Goal: Task Accomplishment & Management: Manage account settings

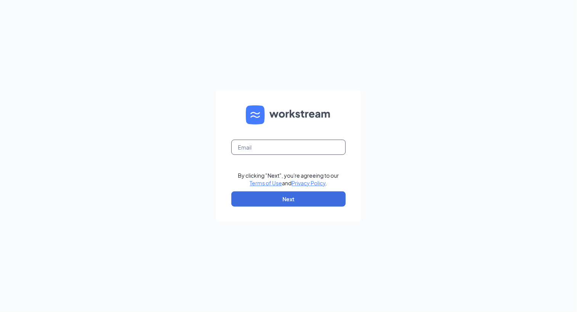
click at [318, 150] on input "text" at bounding box center [288, 147] width 114 height 15
type input "cmadison@burtonsgrill.com"
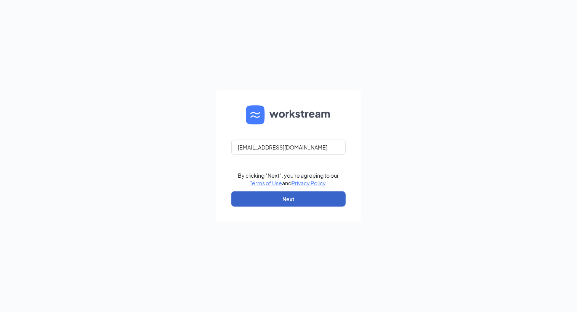
click at [296, 195] on button "Next" at bounding box center [288, 199] width 114 height 15
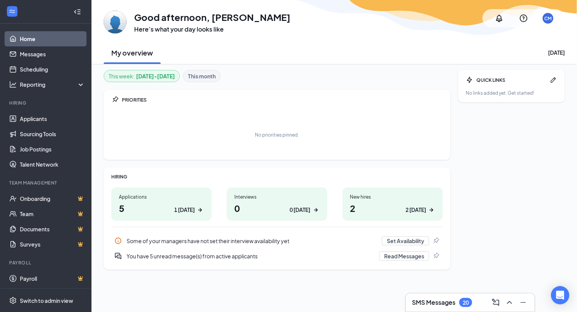
click at [140, 202] on h1 "5 1 [DATE]" at bounding box center [161, 208] width 85 height 13
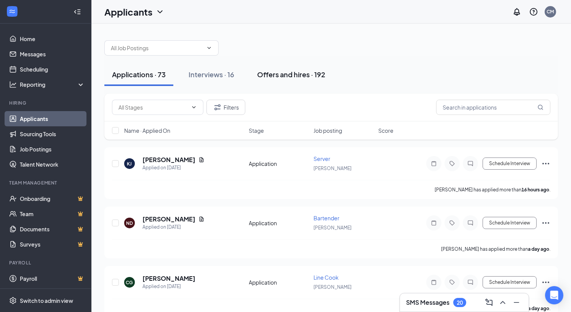
click at [300, 73] on div "Offers and hires · 192" at bounding box center [291, 75] width 68 height 10
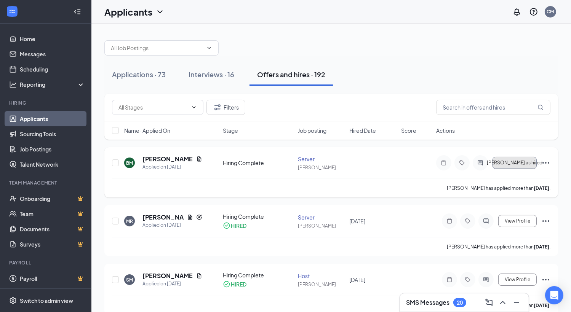
click at [505, 165] on span "[PERSON_NAME] as hired" at bounding box center [515, 162] width 56 height 5
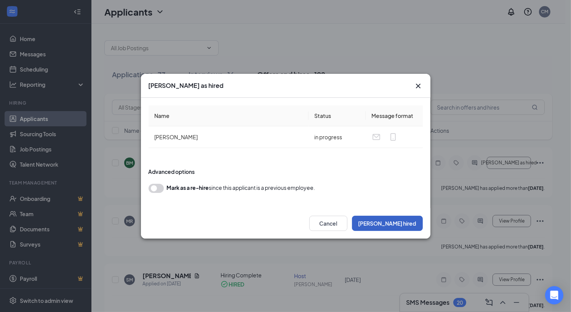
click at [405, 222] on button "[PERSON_NAME] hired" at bounding box center [387, 223] width 71 height 15
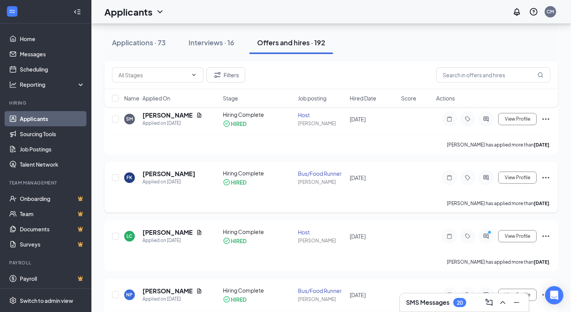
scroll to position [161, 0]
click at [545, 179] on icon "Ellipses" at bounding box center [545, 177] width 9 height 9
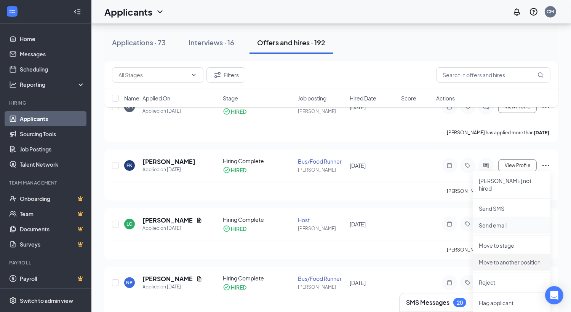
scroll to position [173, 0]
click at [499, 242] on p "Move to stage" at bounding box center [511, 246] width 65 height 8
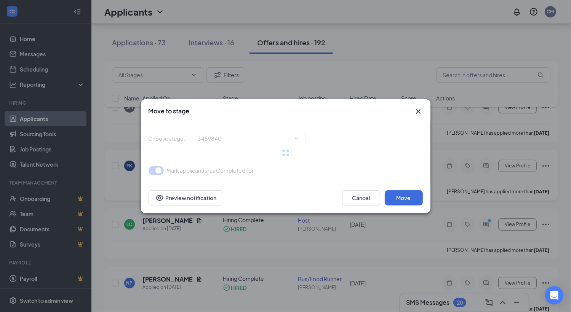
type input "Hiring Complete (current stage)"
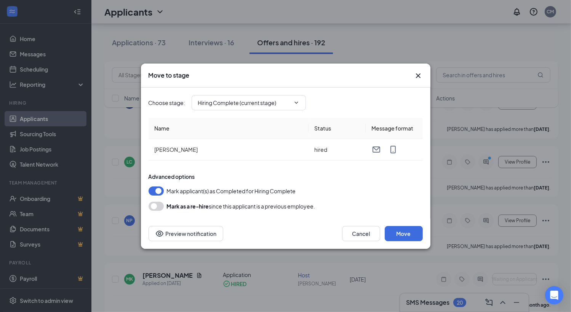
scroll to position [243, 0]
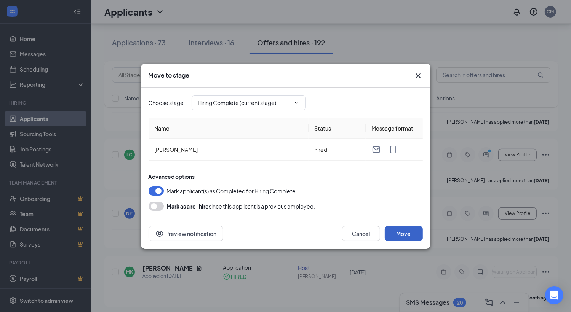
click at [401, 233] on button "Move" at bounding box center [404, 233] width 38 height 15
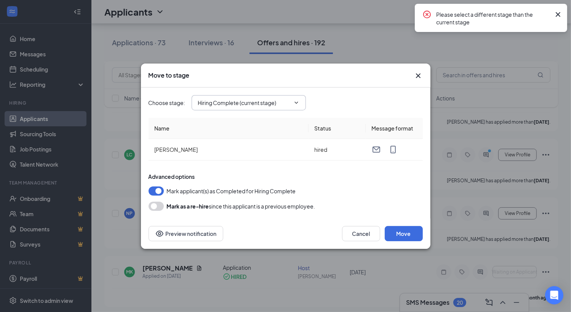
click at [297, 103] on icon "ChevronDown" at bounding box center [296, 103] width 6 height 6
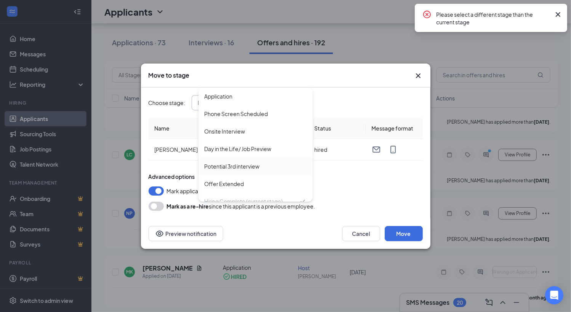
scroll to position [8, 0]
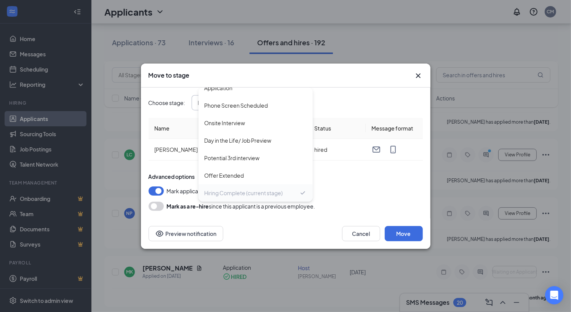
click at [261, 195] on div "Hiring Complete (current stage)" at bounding box center [243, 193] width 78 height 8
click at [352, 181] on div "Advanced options Mark applicant(s) as Completed for Hiring Complete Mark as a r…" at bounding box center [286, 192] width 274 height 38
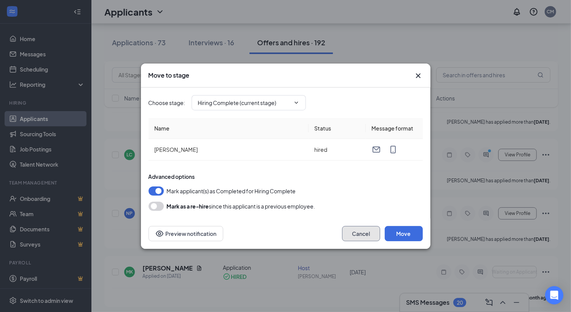
click at [355, 228] on button "Cancel" at bounding box center [361, 233] width 38 height 15
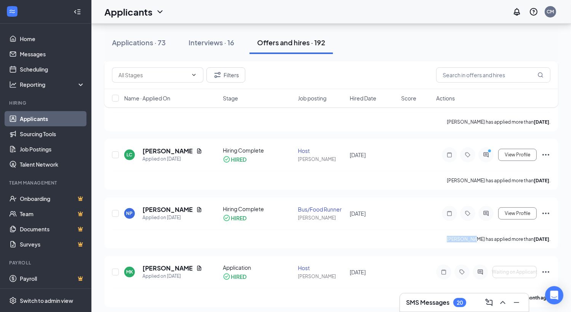
click at [355, 230] on div "[PERSON_NAME] has applied more than [DATE] ." at bounding box center [331, 239] width 438 height 19
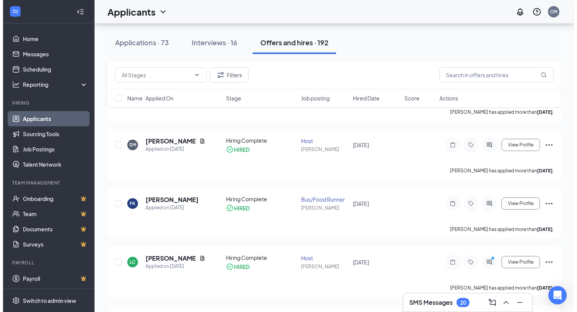
scroll to position [136, 0]
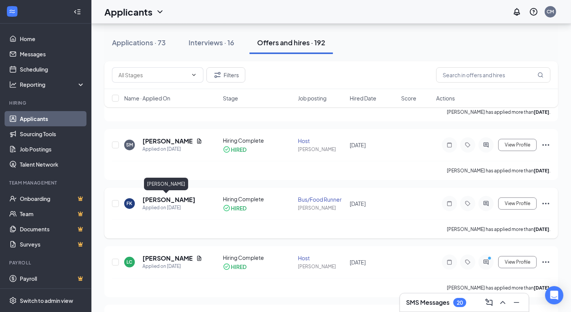
click at [166, 198] on h5 "[PERSON_NAME]" at bounding box center [168, 200] width 53 height 8
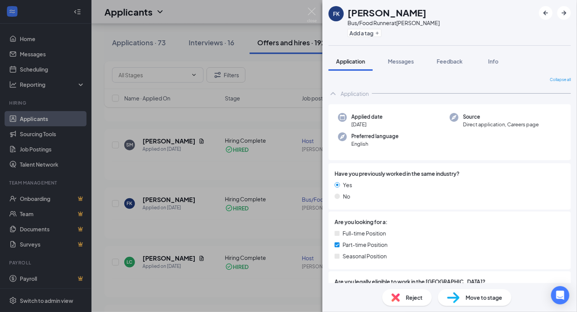
click at [381, 18] on h1 "[PERSON_NAME]" at bounding box center [386, 12] width 79 height 13
click at [489, 56] on button "Info" at bounding box center [493, 61] width 30 height 19
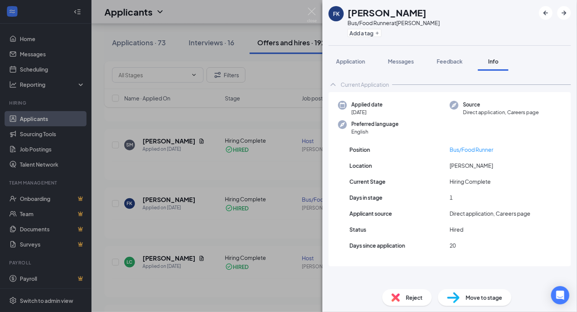
click at [298, 157] on div "FK [PERSON_NAME] Bus/Food Runner at [PERSON_NAME] Add a tag Application Message…" at bounding box center [288, 156] width 577 height 312
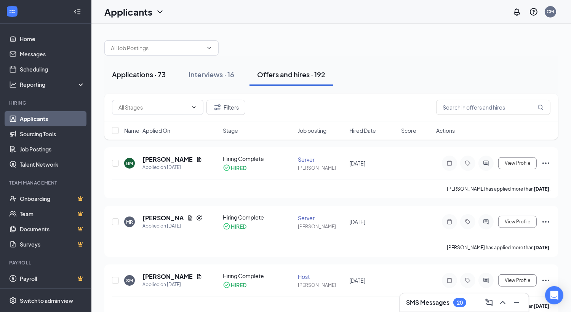
click at [159, 81] on button "Applications · 73" at bounding box center [138, 74] width 69 height 23
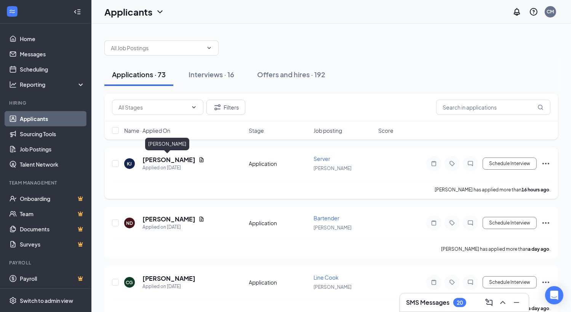
click at [177, 161] on h5 "[PERSON_NAME]" at bounding box center [168, 160] width 53 height 8
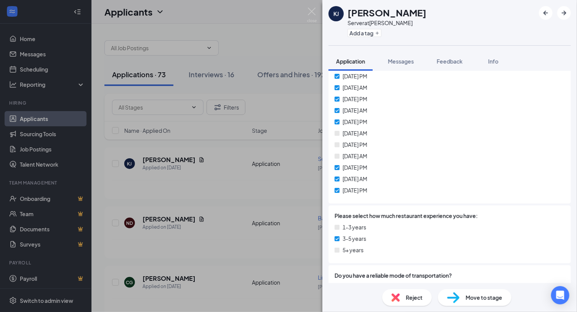
scroll to position [376, 0]
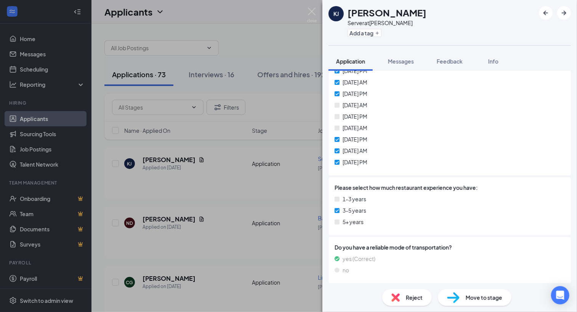
click at [451, 295] on img at bounding box center [453, 297] width 13 height 11
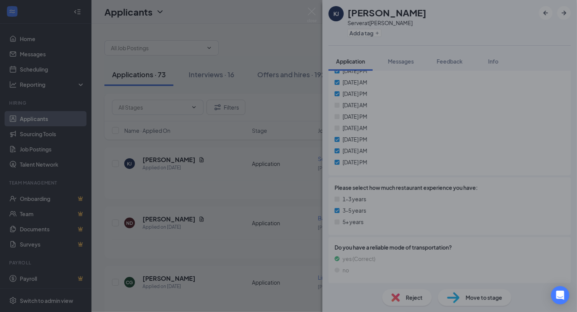
scroll to position [374, 0]
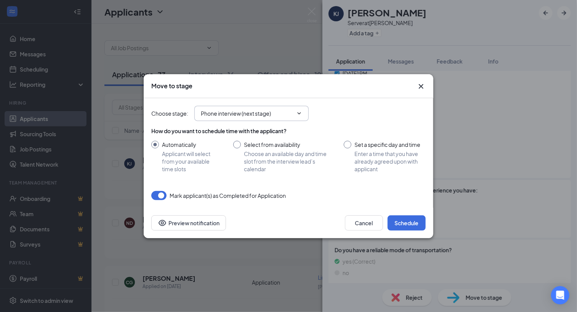
click at [297, 114] on icon "ChevronDown" at bounding box center [299, 113] width 6 height 6
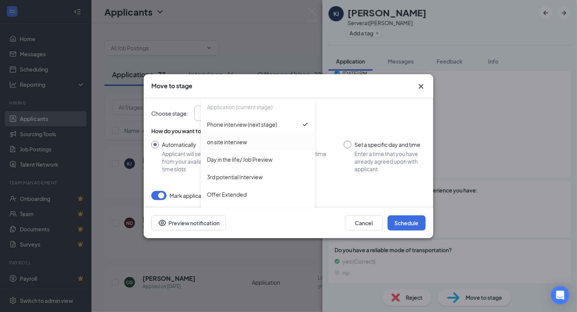
click at [281, 138] on div "on site interview" at bounding box center [258, 142] width 102 height 8
type input "on site interview"
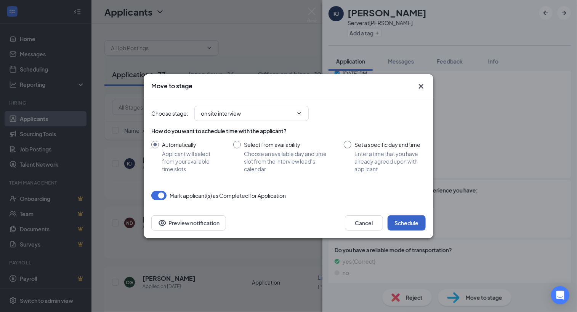
click at [406, 223] on button "Schedule" at bounding box center [406, 223] width 38 height 15
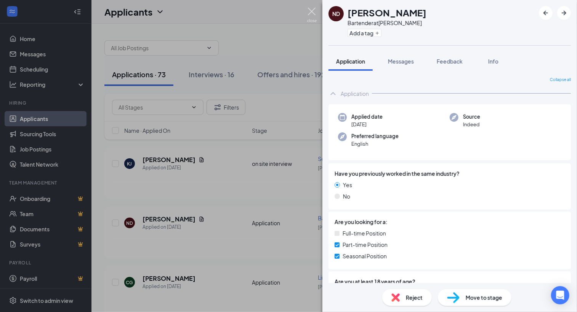
click at [309, 11] on img at bounding box center [312, 15] width 10 height 15
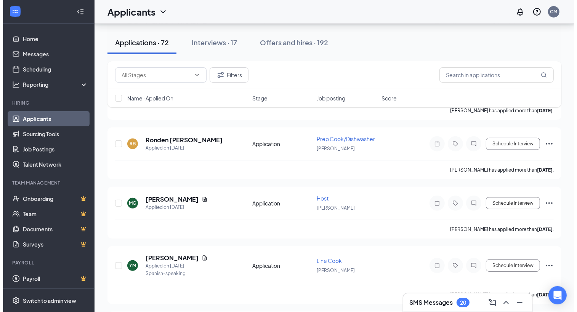
scroll to position [259, 0]
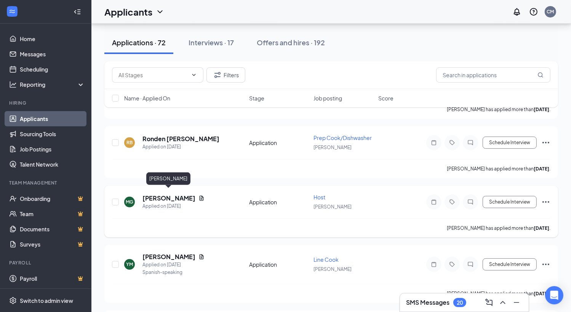
click at [173, 194] on h5 "[PERSON_NAME]" at bounding box center [168, 198] width 53 height 8
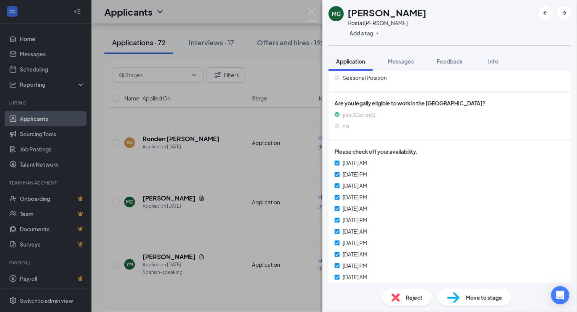
scroll to position [121, 0]
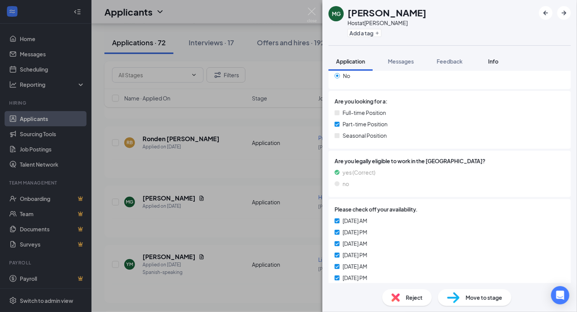
click at [493, 58] on span "Info" at bounding box center [493, 61] width 10 height 7
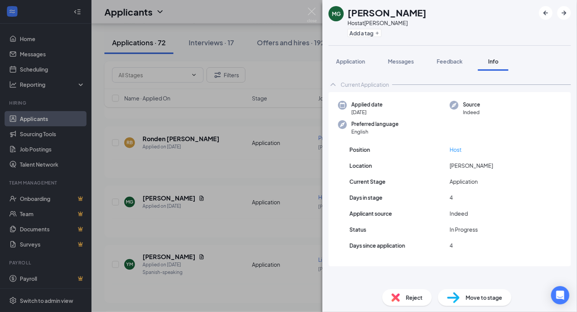
click at [209, 155] on div "MG [PERSON_NAME] Host at [PERSON_NAME] Add a tag Application Messages Feedback …" at bounding box center [288, 156] width 577 height 312
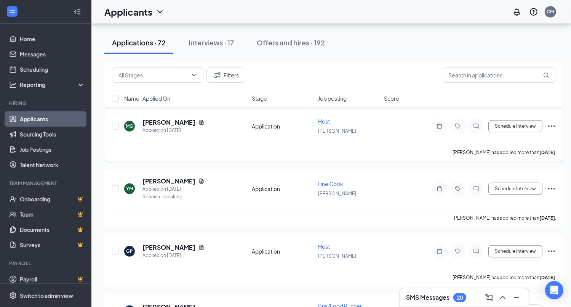
scroll to position [297, 0]
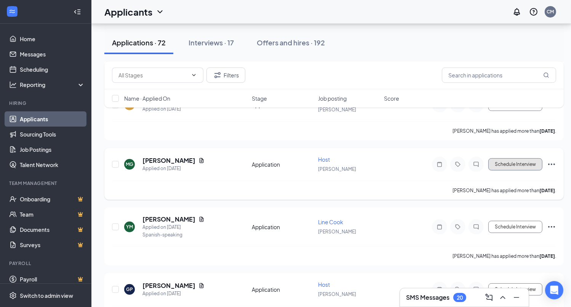
click at [513, 158] on button "Schedule Interview" at bounding box center [515, 164] width 54 height 12
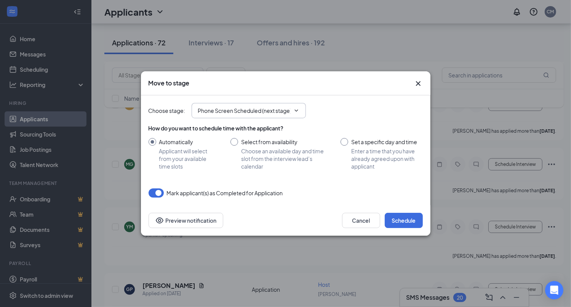
click at [301, 107] on span "Phone Screen Scheduled (next stage)" at bounding box center [249, 110] width 114 height 15
click at [298, 109] on icon "ChevronDown" at bounding box center [296, 110] width 6 height 6
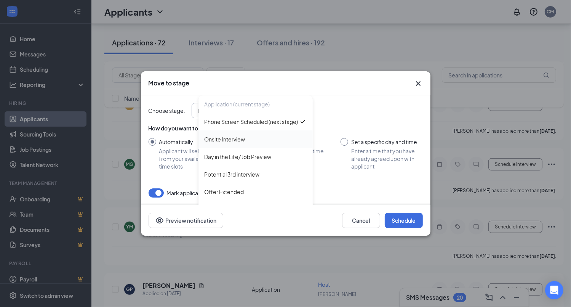
click at [257, 143] on div "Onsite Interview" at bounding box center [255, 139] width 102 height 8
type input "Onsite Interview"
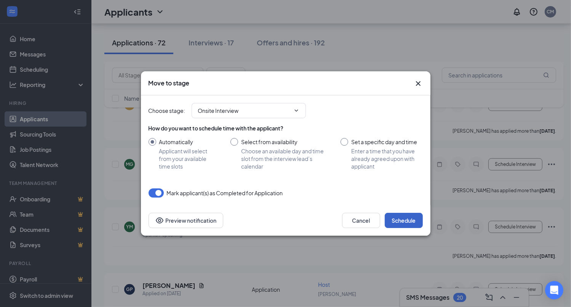
click at [407, 217] on button "Schedule" at bounding box center [404, 219] width 38 height 15
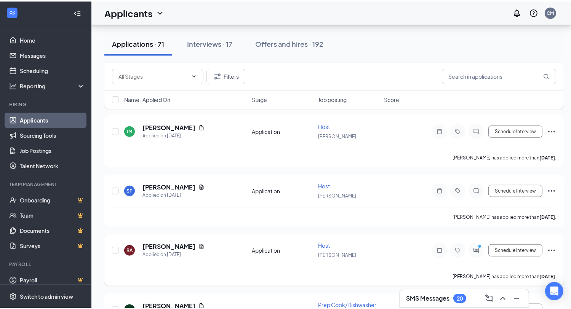
scroll to position [754, 0]
